Goal: Task Accomplishment & Management: Use online tool/utility

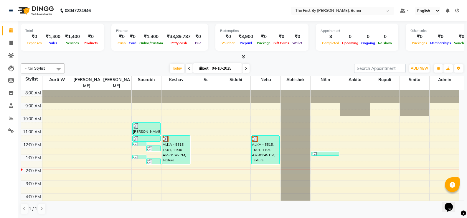
scroll to position [46, 0]
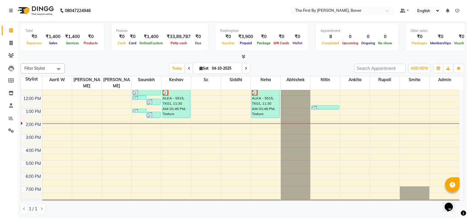
click at [80, 116] on div "8:00 AM 9:00 AM 10:00 AM 11:00 AM 12:00 PM 1:00 PM 2:00 PM 3:00 PM 4:00 PM 5:00…" at bounding box center [240, 128] width 438 height 168
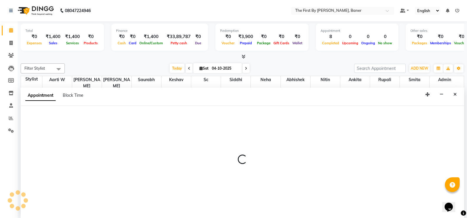
scroll to position [0, 0]
select select "49038"
select select "840"
select select "tentative"
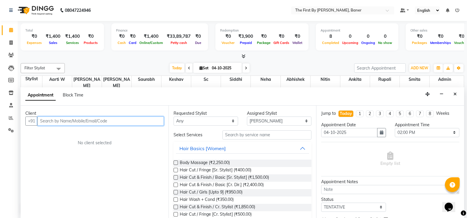
click at [48, 124] on input "text" at bounding box center [100, 120] width 126 height 9
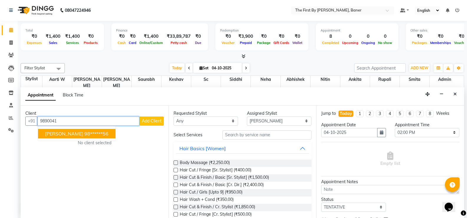
click at [52, 137] on button "[PERSON_NAME] 98******56" at bounding box center [76, 133] width 77 height 9
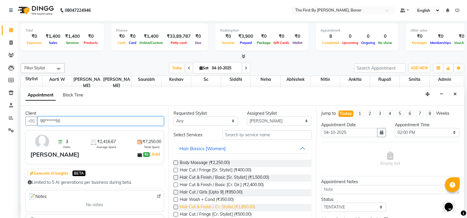
type input "98******56"
click at [246, 206] on span "Hair Cut & Finish / Cr. Stylist (₹1,850.00)" at bounding box center [217, 206] width 75 height 7
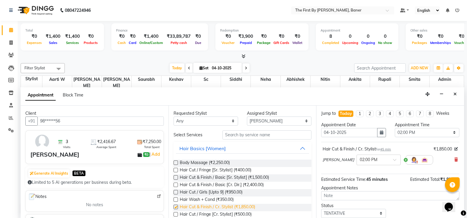
checkbox input "false"
click at [256, 123] on select "Select Aarti W Abhishek Admin [PERSON_NAME] [PERSON_NAME] Neha Nitin [PERSON_NA…" at bounding box center [279, 120] width 64 height 9
select select "69831"
click at [247, 116] on select "Select Aarti W Abhishek Admin [PERSON_NAME] [PERSON_NAME] Neha Nitin [PERSON_NA…" at bounding box center [279, 120] width 64 height 9
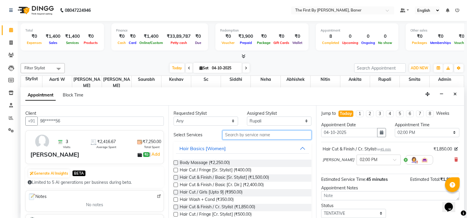
click at [240, 132] on input "text" at bounding box center [266, 134] width 89 height 9
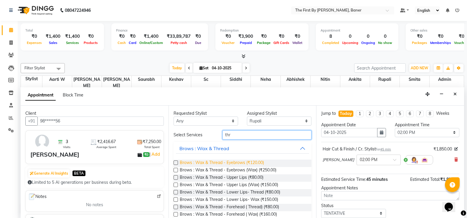
type input "thr"
click at [234, 163] on span "Brows : Wax & Thread - Eyebrows (₹120.00)" at bounding box center [222, 162] width 84 height 7
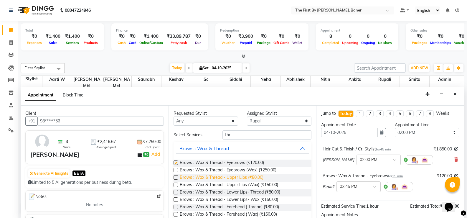
checkbox input "false"
drag, startPoint x: 247, startPoint y: 178, endPoint x: 258, endPoint y: 178, distance: 10.6
click at [249, 178] on span "Brows : Wax & Thread - Upper Lips (₹80.00)" at bounding box center [222, 177] width 84 height 7
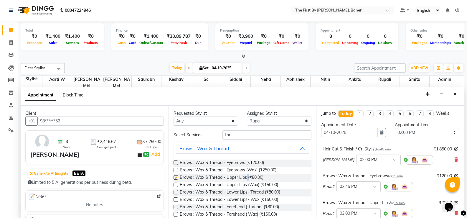
checkbox input "false"
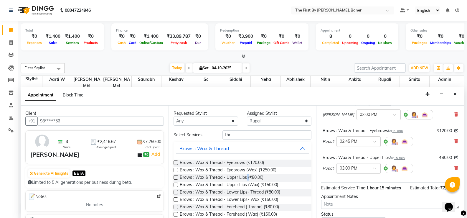
scroll to position [91, 0]
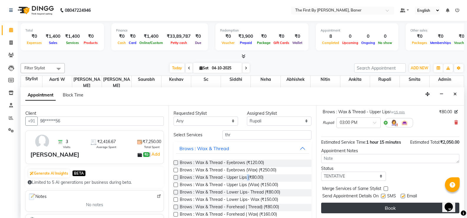
click at [376, 210] on button "Book" at bounding box center [390, 207] width 138 height 11
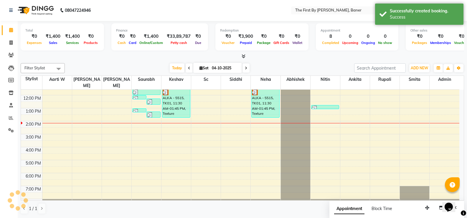
scroll to position [0, 0]
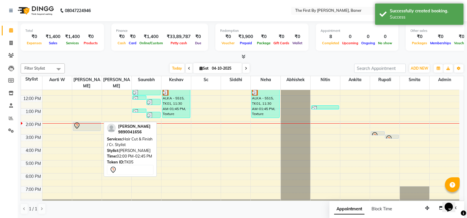
click at [87, 122] on div at bounding box center [86, 125] width 27 height 7
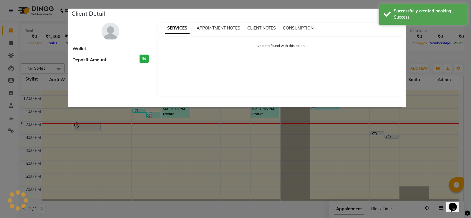
select select "7"
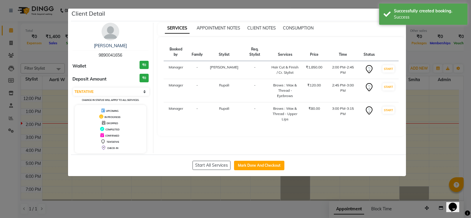
click at [254, 160] on div "Start All Services Mark Done And Checkout" at bounding box center [238, 164] width 335 height 21
click at [260, 163] on button "Mark Done And Checkout" at bounding box center [259, 164] width 50 height 9
select select "service"
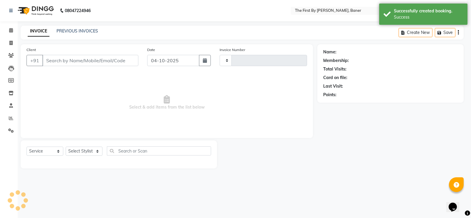
type input "2856"
select select "6411"
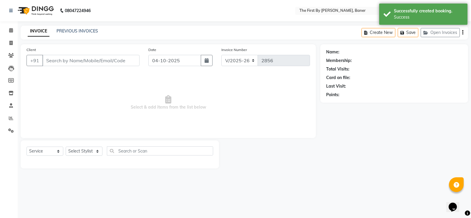
type input "98******56"
select select "69831"
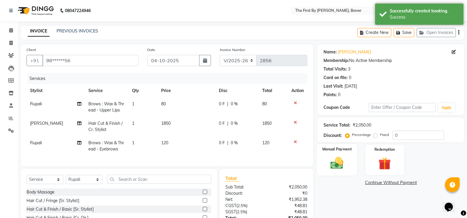
click at [355, 154] on div "Manual Payment" at bounding box center [337, 160] width 40 height 32
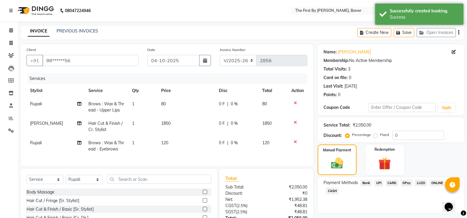
scroll to position [51, 0]
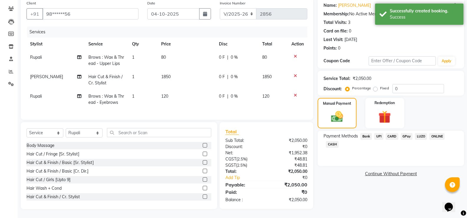
click at [378, 133] on span "UPI" at bounding box center [378, 136] width 9 height 7
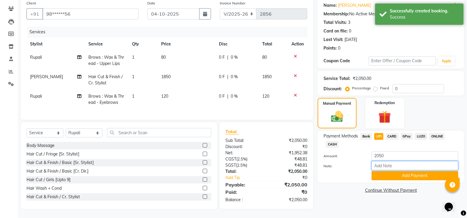
click at [382, 166] on input "Note:" at bounding box center [414, 165] width 87 height 9
click at [384, 173] on button "Add Payment" at bounding box center [414, 175] width 87 height 9
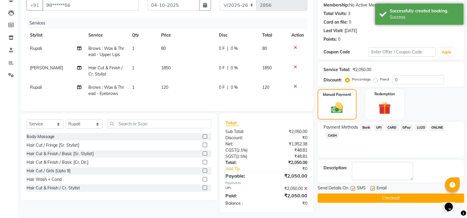
scroll to position [63, 0]
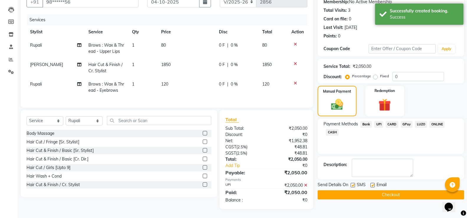
click at [391, 193] on button "Checkout" at bounding box center [390, 194] width 146 height 9
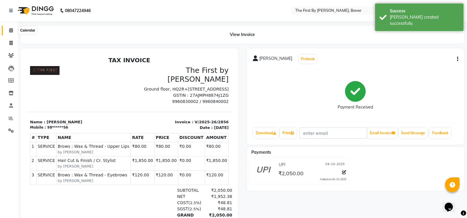
click at [11, 29] on icon at bounding box center [11, 30] width 4 height 4
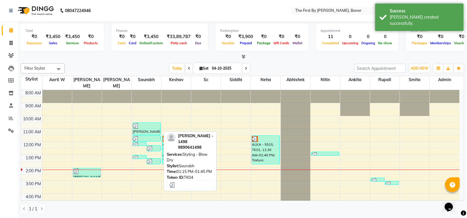
click at [158, 158] on div at bounding box center [153, 161] width 13 height 6
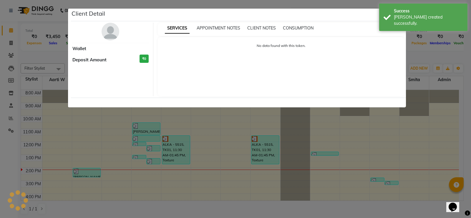
select select "3"
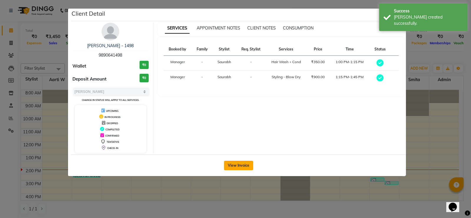
click at [238, 165] on button "View Invoice" at bounding box center [238, 164] width 29 height 9
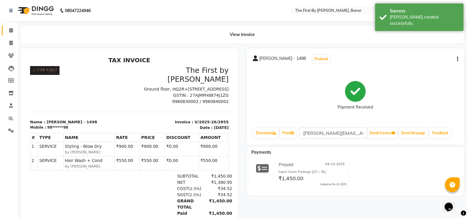
click at [9, 32] on icon at bounding box center [11, 30] width 4 height 4
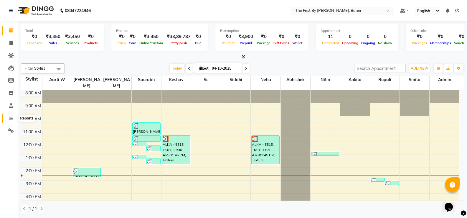
click at [13, 118] on span at bounding box center [11, 118] width 10 height 7
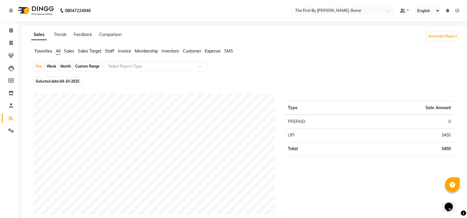
click at [108, 52] on span "Staff" at bounding box center [109, 50] width 9 height 5
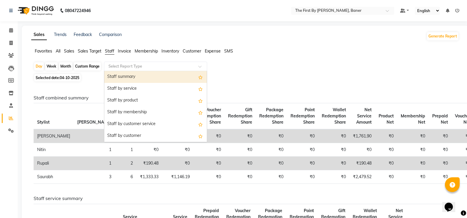
click at [113, 64] on input "text" at bounding box center [149, 66] width 85 height 6
click at [118, 75] on div "Staff summary" at bounding box center [155, 77] width 102 height 12
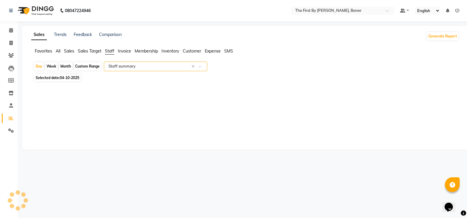
select select "csv"
click at [66, 65] on div "Month" at bounding box center [66, 66] width 14 height 8
select select "10"
select select "2025"
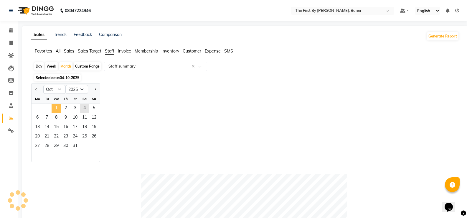
click at [57, 110] on span "1" at bounding box center [56, 108] width 9 height 9
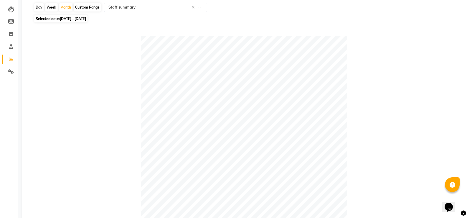
scroll to position [29, 0]
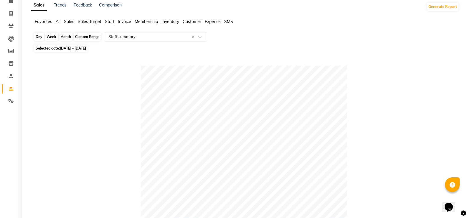
click at [62, 36] on div "Month" at bounding box center [66, 37] width 14 height 8
select select "10"
select select "2025"
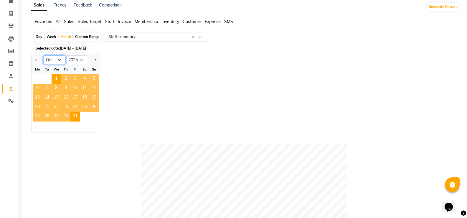
click at [51, 59] on select "Jan Feb Mar Apr May Jun [DATE] Aug Sep Oct Nov Dec" at bounding box center [54, 59] width 22 height 9
select select "9"
click at [43, 55] on select "Jan Feb Mar Apr May Jun [DATE] Aug Sep Oct Nov Dec" at bounding box center [54, 59] width 22 height 9
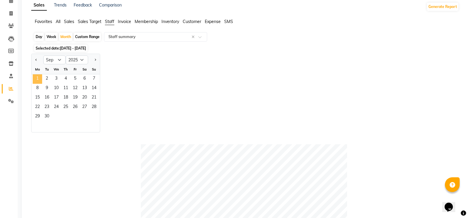
click at [38, 77] on span "1" at bounding box center [37, 78] width 9 height 9
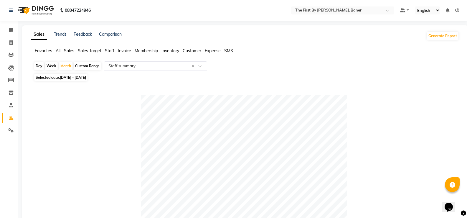
scroll to position [0, 0]
click at [61, 64] on div "Month" at bounding box center [66, 66] width 14 height 8
select select "9"
select select "2025"
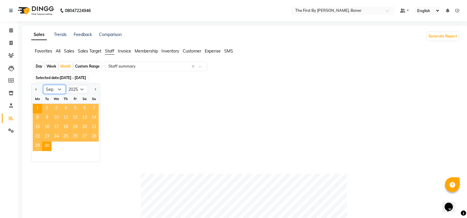
click at [57, 88] on select "Jan Feb Mar Apr May Jun [DATE] Aug Sep Oct Nov Dec" at bounding box center [54, 89] width 22 height 9
select select "10"
click at [43, 85] on select "Jan Feb Mar Apr May Jun [DATE] Aug Sep Oct Nov Dec" at bounding box center [54, 89] width 22 height 9
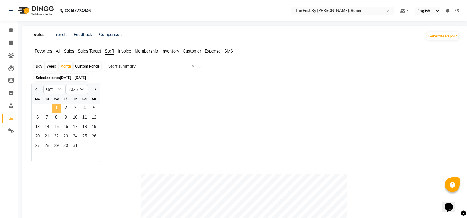
click at [56, 110] on span "1" at bounding box center [56, 108] width 9 height 9
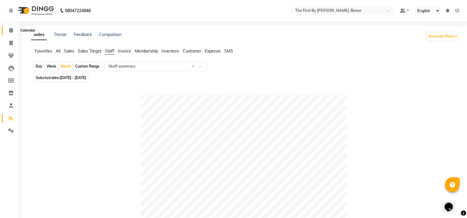
click at [11, 32] on icon at bounding box center [11, 30] width 4 height 4
